Goal: Navigation & Orientation: Find specific page/section

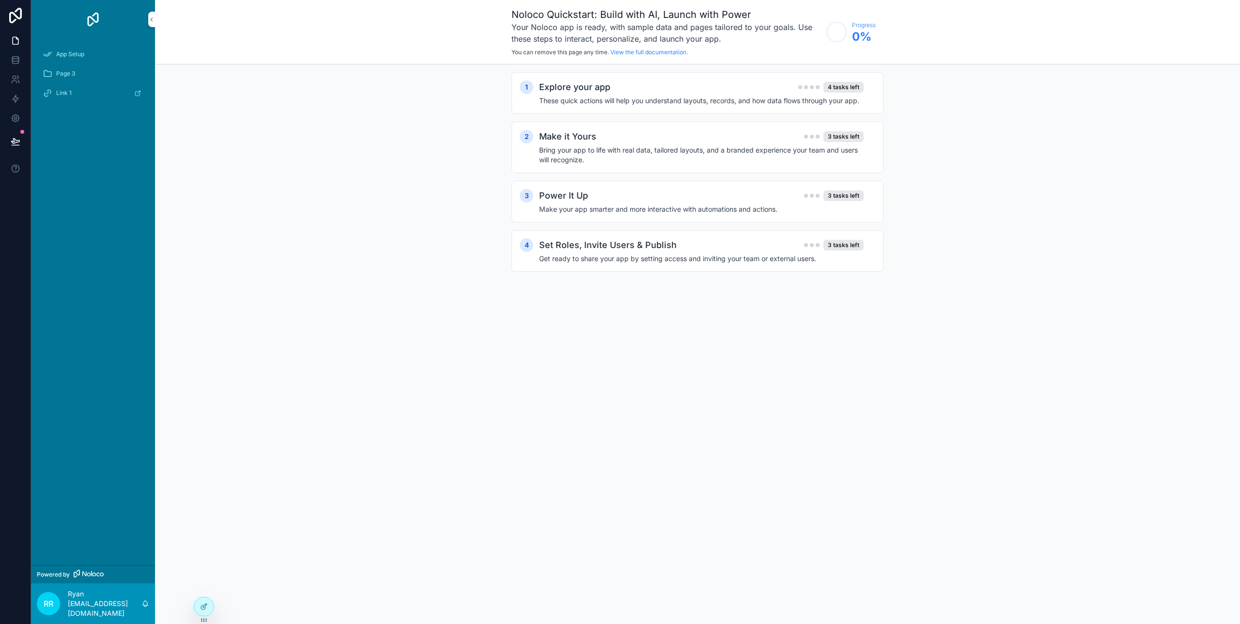
click at [60, 50] on span "App Setup" at bounding box center [70, 54] width 28 height 8
click at [73, 71] on span "Page 3" at bounding box center [65, 74] width 19 height 8
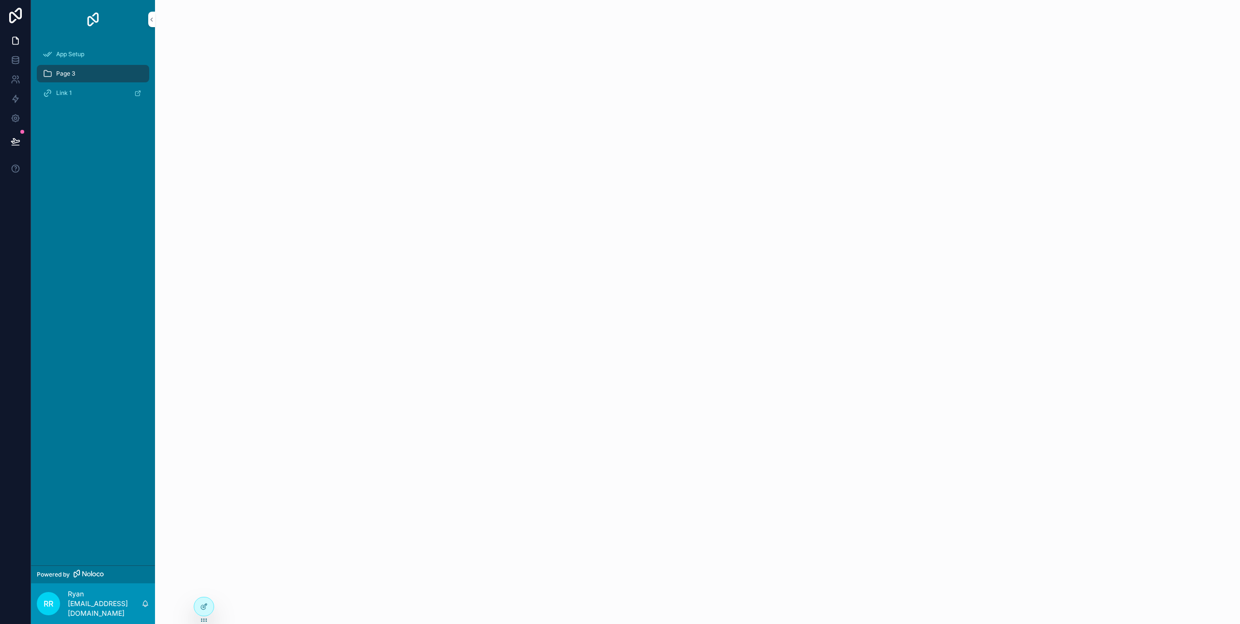
click at [75, 91] on div "Link 1" at bounding box center [93, 93] width 101 height 16
